Goal: Task Accomplishment & Management: Complete application form

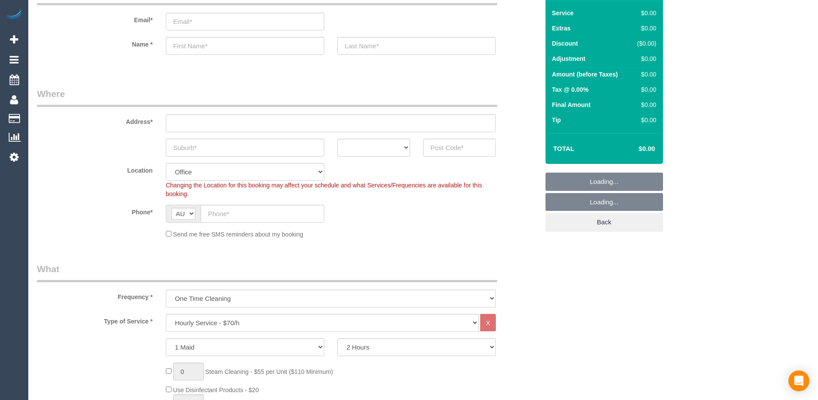
scroll to position [175, 0]
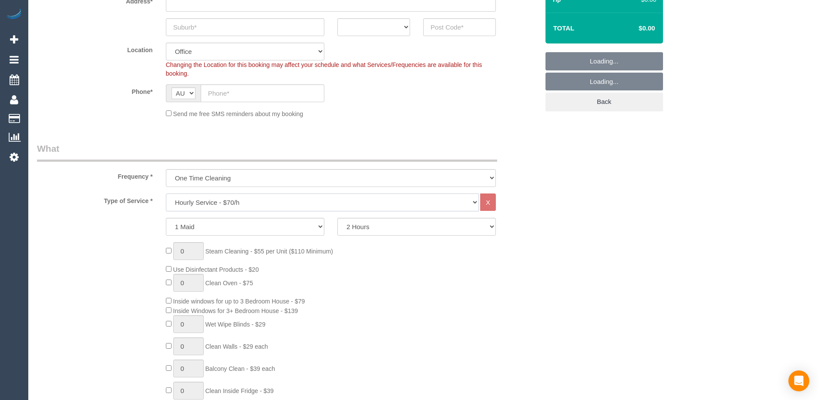
click at [232, 203] on select "Hourly Service - $70/h Hourly Service - $65/h Hourly Service - $60/h Hourly Ser…" at bounding box center [322, 203] width 313 height 18
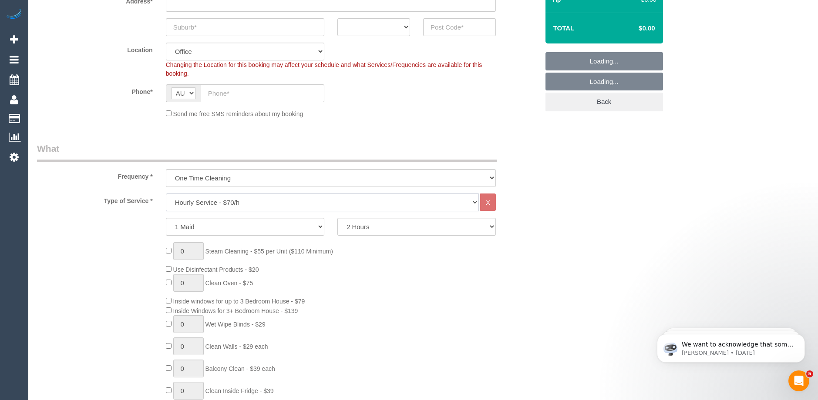
scroll to position [0, 0]
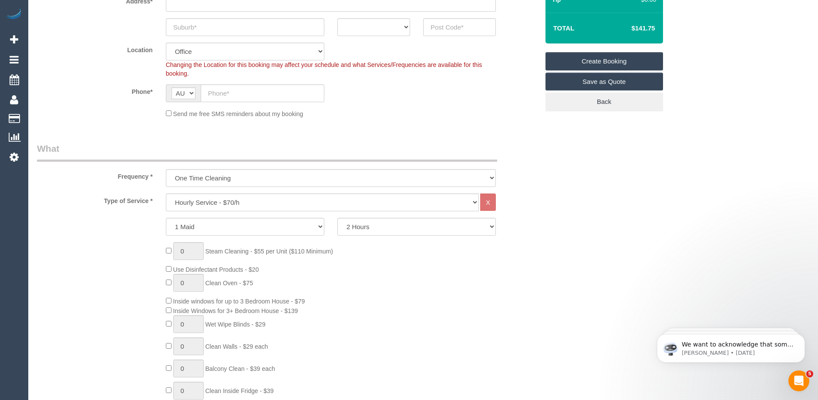
click at [212, 200] on select "Hourly Service - $70/h Hourly Service - $65/h Hourly Service - $60/h Hourly Ser…" at bounding box center [322, 203] width 313 height 18
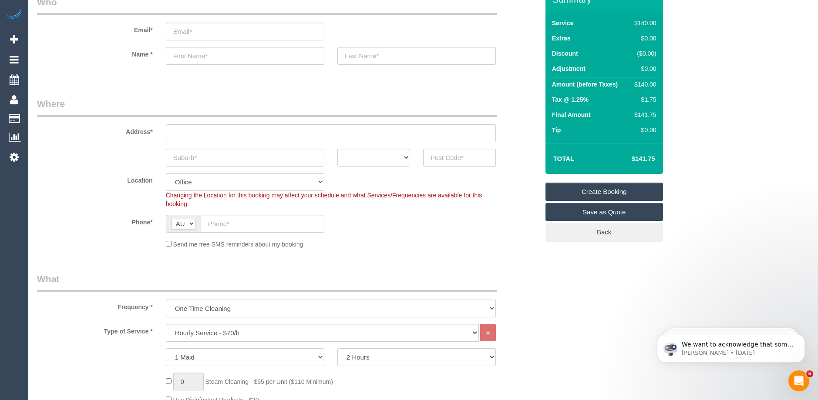
scroll to position [88, 0]
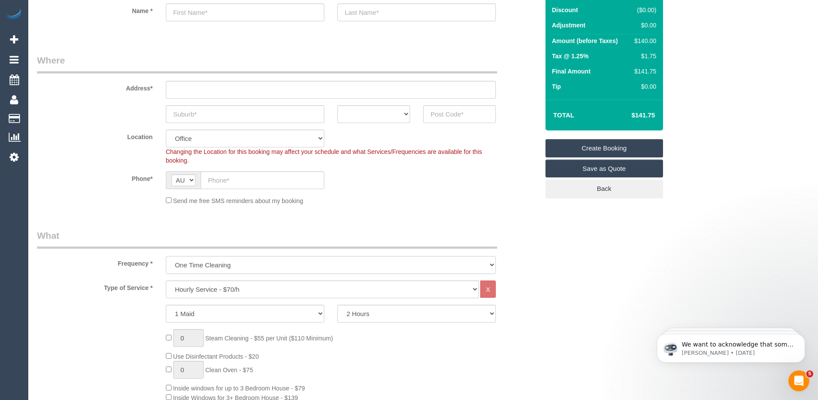
click at [233, 267] on select "One Time Cleaning Weekly - 10% Off - 10.00% (0% for the First Booking) Fortnigh…" at bounding box center [331, 265] width 330 height 18
select select "object:815"
click at [166, 256] on select "One Time Cleaning Weekly - 10% Off - 10.00% (0% for the First Booking) Fortnigh…" at bounding box center [331, 265] width 330 height 18
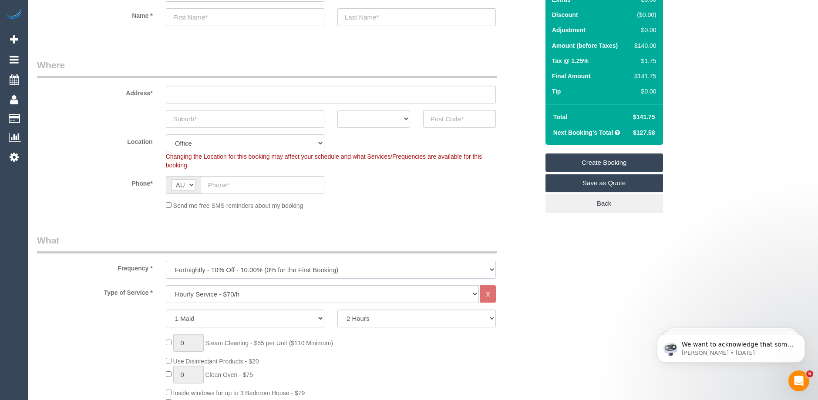
scroll to position [87, 0]
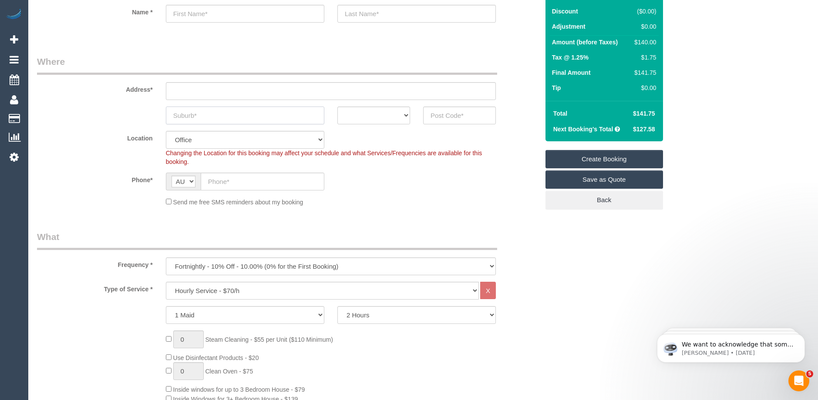
click at [193, 117] on input "text" at bounding box center [245, 116] width 158 height 18
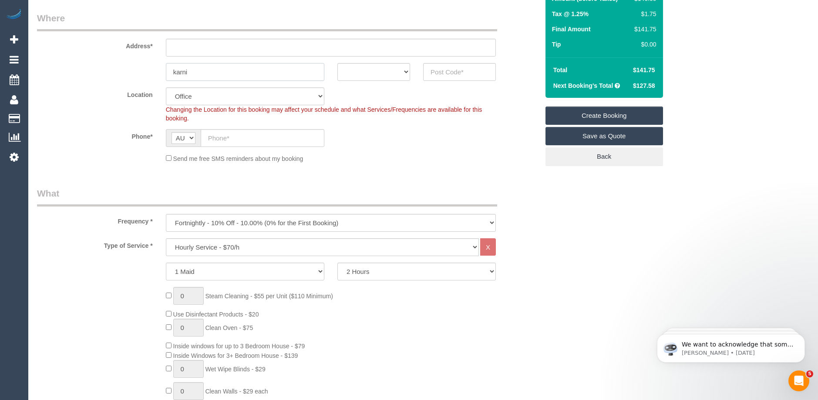
scroll to position [0, 0]
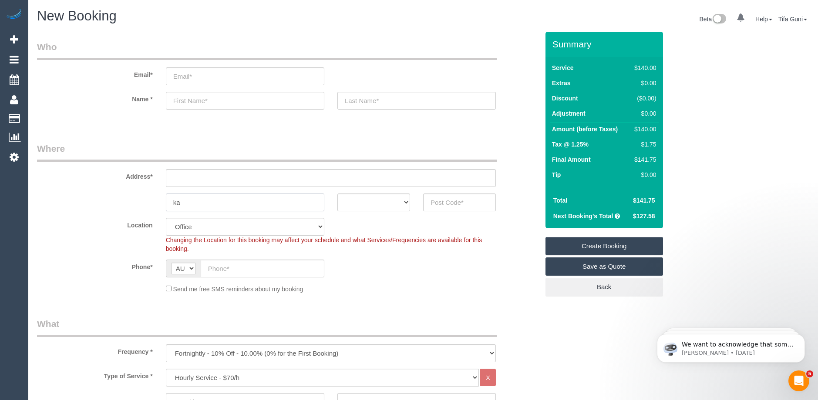
type input "k"
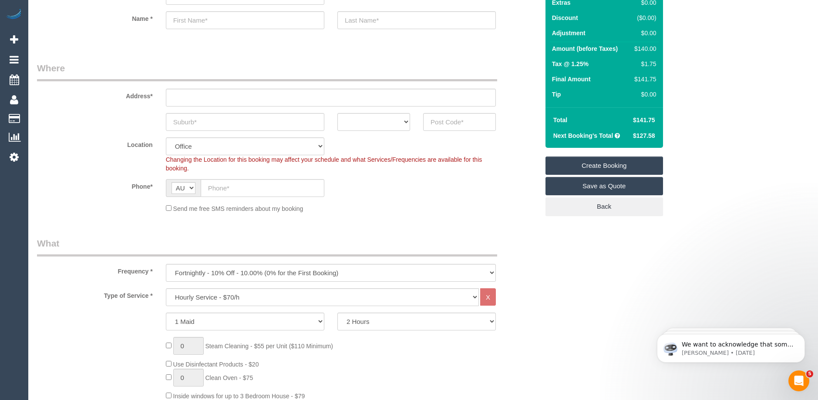
scroll to position [131, 0]
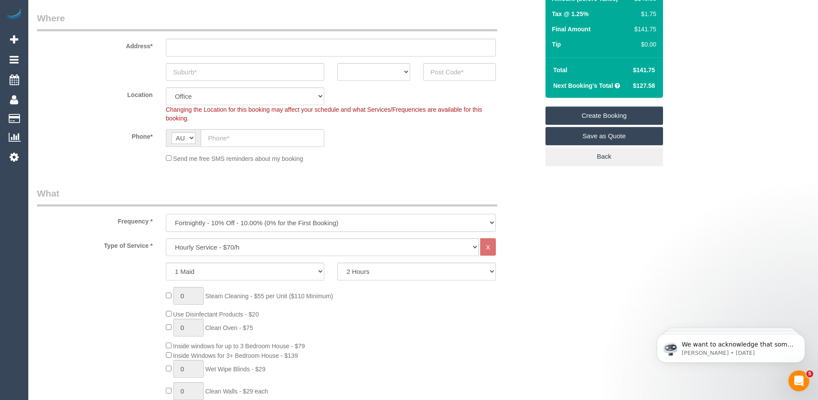
click at [221, 221] on select "One Time Cleaning Weekly - 10% Off - 10.00% (0% for the First Booking) Fortnigh…" at bounding box center [331, 223] width 330 height 18
select select "object:813"
click at [166, 214] on select "One Time Cleaning Weekly - 10% Off - 10.00% (0% for the First Booking) Fortnigh…" at bounding box center [331, 223] width 330 height 18
click at [220, 246] on select "Hourly Service - $70/h Hourly Service - $65/h Hourly Service - $60/h Hourly Ser…" at bounding box center [322, 247] width 313 height 18
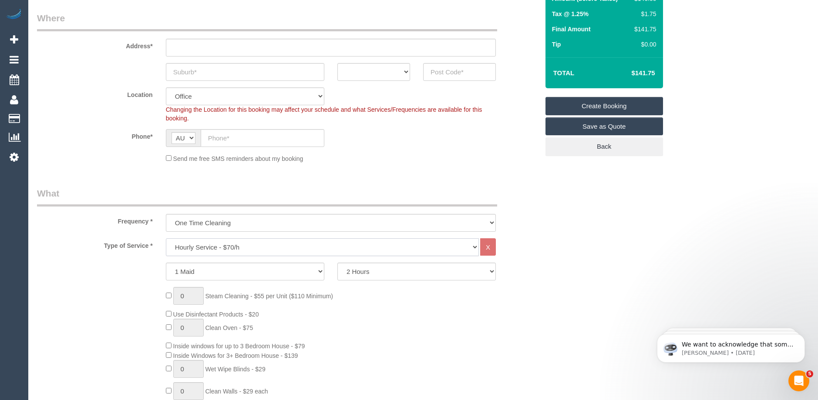
select select "215"
click at [166, 238] on select "Hourly Service - $70/h Hourly Service - $65/h Hourly Service - $60/h Hourly Ser…" at bounding box center [322, 247] width 313 height 18
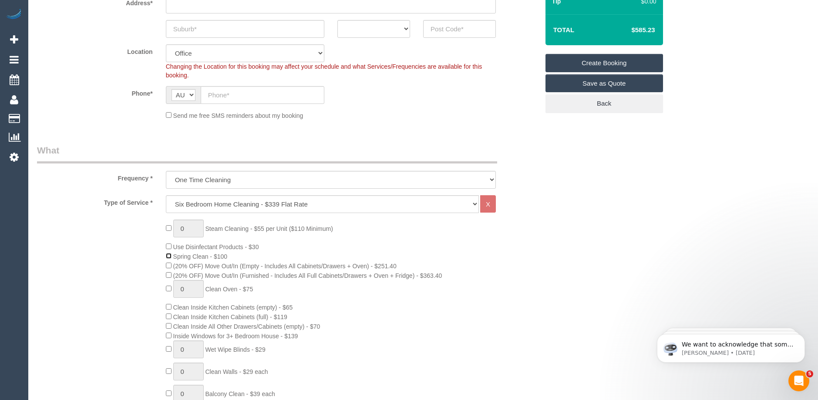
scroll to position [174, 0]
click at [212, 94] on input "text" at bounding box center [263, 95] width 124 height 18
paste input "61 468 467 686"
drag, startPoint x: 217, startPoint y: 92, endPoint x: 188, endPoint y: 92, distance: 28.3
click at [188, 92] on div "AF AL DZ AD AO AI AQ AG AR AM AW AU AT AZ BS BH BD BB BY BE BZ BJ BM BT BO BA B…" at bounding box center [245, 95] width 158 height 18
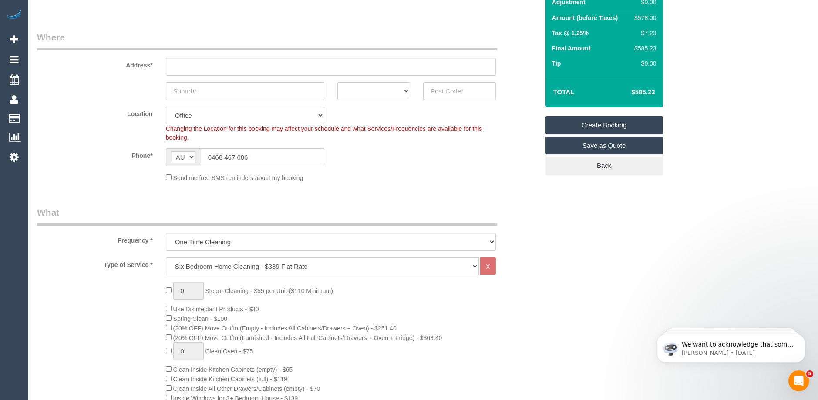
scroll to position [44, 0]
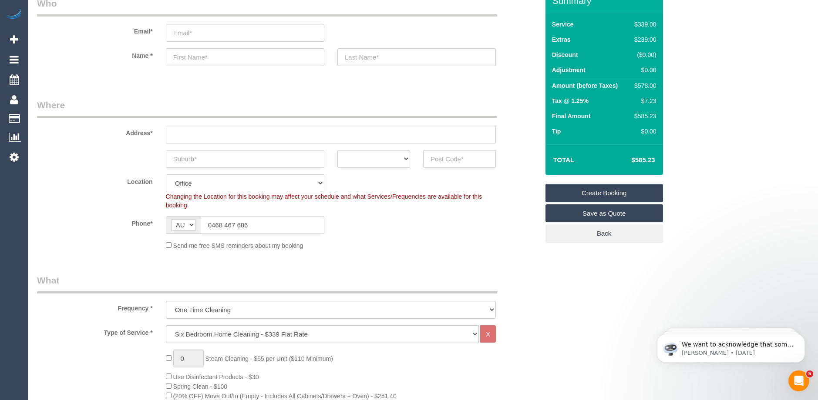
type input "0468 467 686"
click at [404, 158] on select "ACT [GEOGRAPHIC_DATA] NT [GEOGRAPHIC_DATA] SA TAS [GEOGRAPHIC_DATA] [GEOGRAPHIC…" at bounding box center [373, 159] width 73 height 18
select select "VIC"
click at [337, 150] on select "ACT [GEOGRAPHIC_DATA] NT [GEOGRAPHIC_DATA] SA TAS [GEOGRAPHIC_DATA] [GEOGRAPHIC…" at bounding box center [373, 159] width 73 height 18
click at [203, 158] on input "text" at bounding box center [245, 159] width 158 height 18
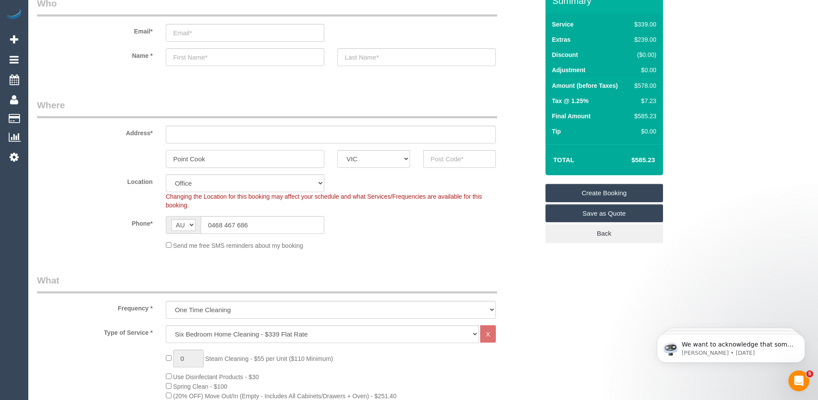
type input "Point Cook"
click at [438, 161] on input "text" at bounding box center [459, 159] width 73 height 18
type input "3030"
click at [189, 134] on input "text" at bounding box center [331, 135] width 330 height 18
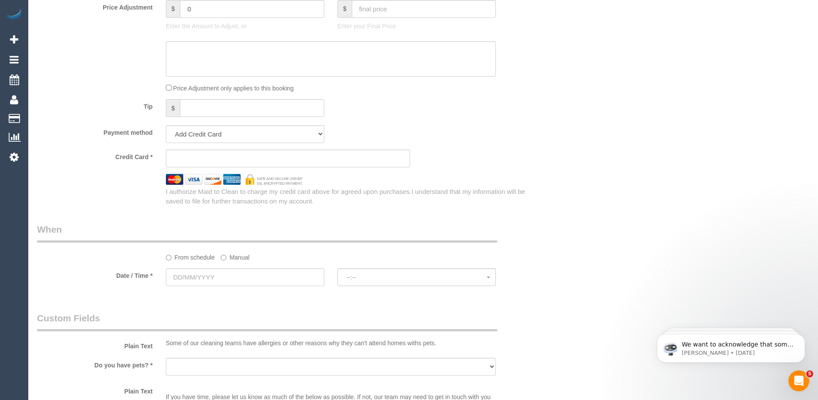
scroll to position [870, 0]
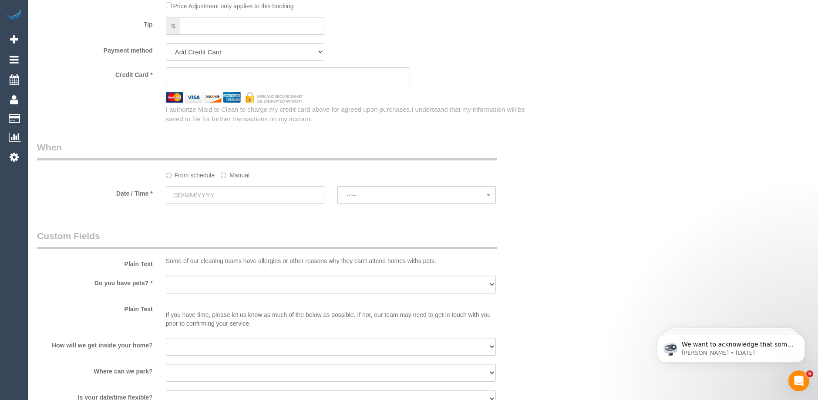
type input "-"
click at [214, 196] on input "text" at bounding box center [245, 195] width 158 height 18
select select "53"
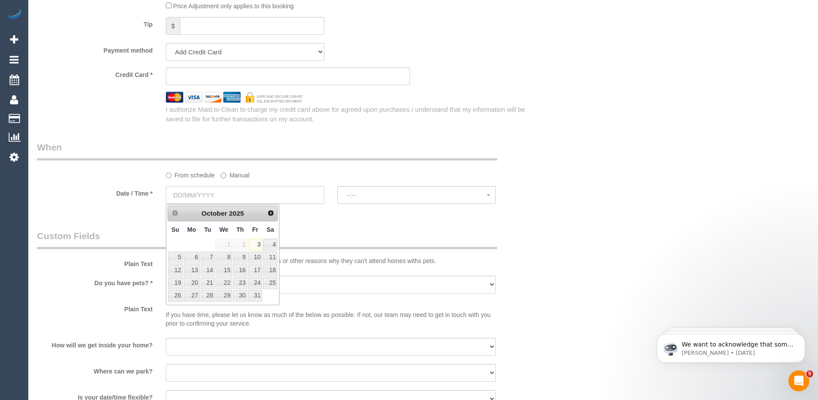
select select "object:2262"
click at [244, 257] on link "9" at bounding box center [240, 258] width 14 height 12
type input "[DATE]"
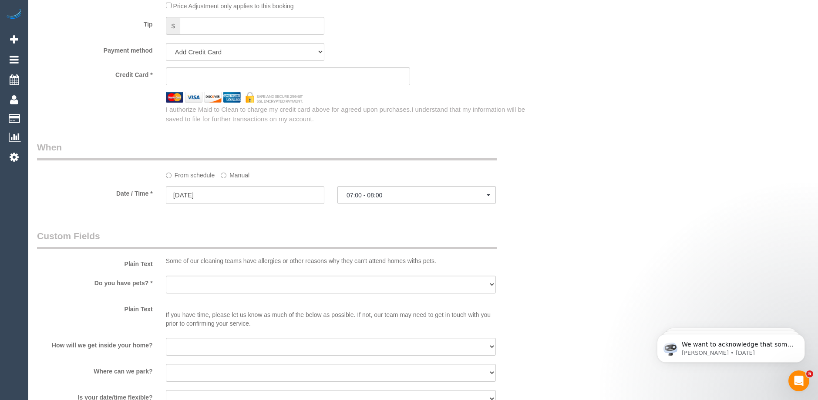
select select "spot1"
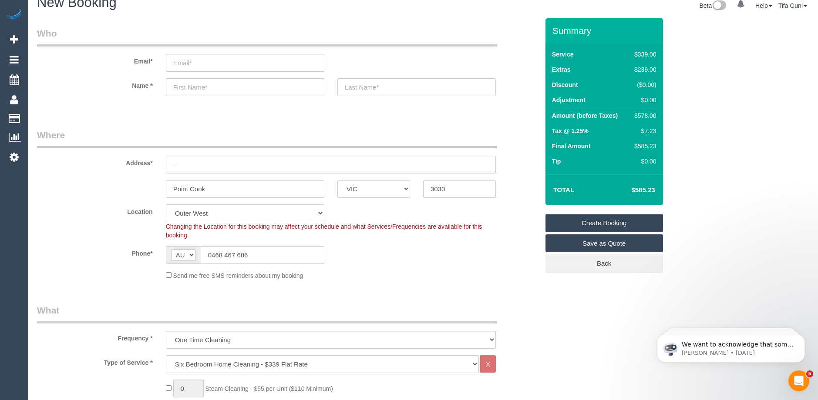
scroll to position [0, 0]
